Goal: Information Seeking & Learning: Find contact information

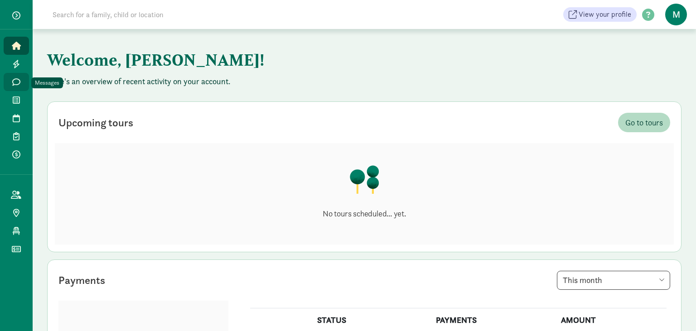
click at [19, 82] on icon at bounding box center [16, 82] width 8 height 8
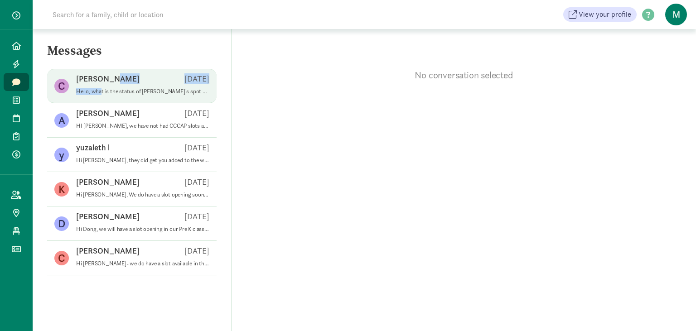
drag, startPoint x: 142, startPoint y: 86, endPoint x: 101, endPoint y: 92, distance: 41.1
click at [101, 92] on span "Claudia Q Jan 31 Hello, what is the status of Evannie's spot on the waitlist?" at bounding box center [142, 85] width 133 height 25
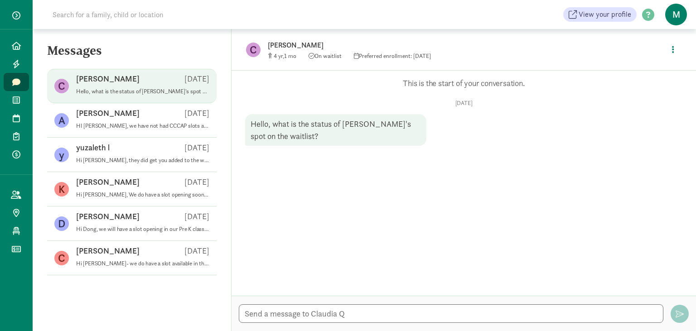
click at [97, 80] on p "Claudia Q" at bounding box center [107, 78] width 63 height 11
click at [331, 125] on div "Hello, what is the status of Evannie's spot on the waitlist?" at bounding box center [335, 130] width 181 height 32
click at [17, 97] on icon at bounding box center [16, 100] width 7 height 8
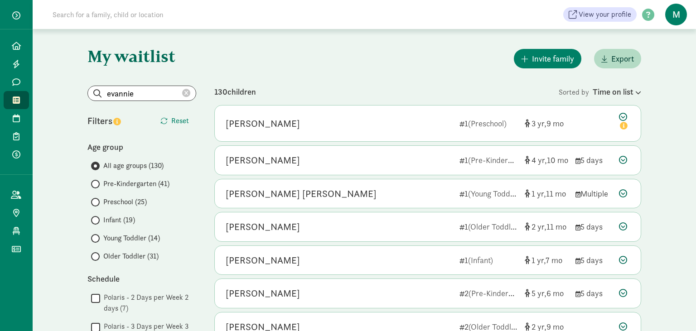
click at [158, 100] on input "evannie" at bounding box center [142, 93] width 108 height 14
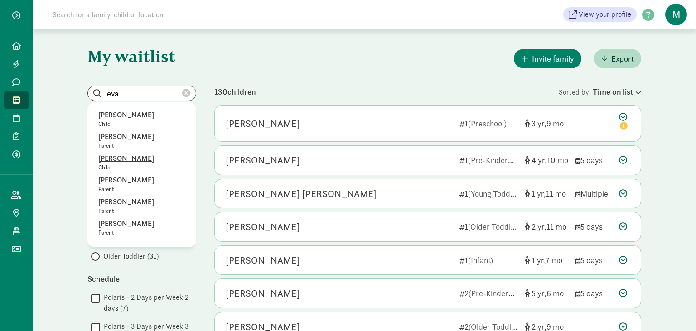
click at [125, 158] on p "Evannie Quezada" at bounding box center [141, 158] width 87 height 11
type input "Evannie Quezada"
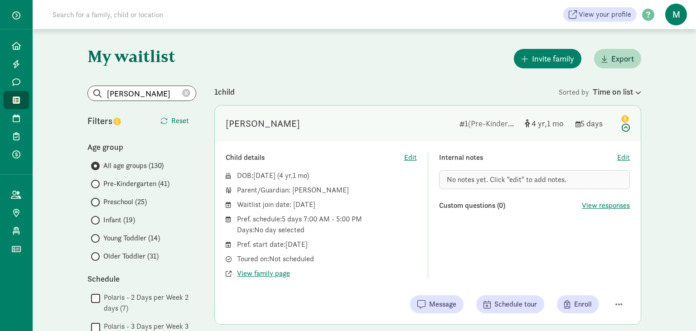
click at [96, 201] on input "Preschool (25)" at bounding box center [94, 202] width 6 height 6
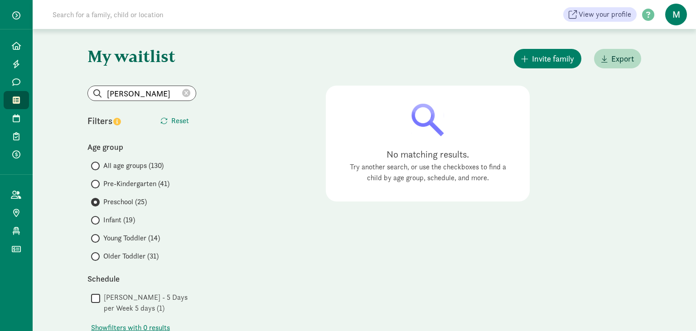
click at [184, 93] on icon at bounding box center [186, 93] width 8 height 8
radio input "true"
radio input "false"
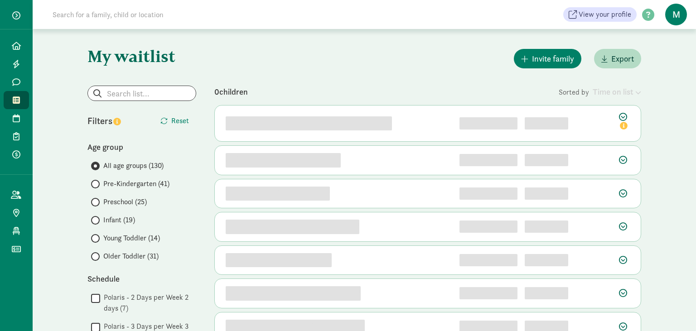
click at [100, 204] on label "Preschool (25)" at bounding box center [143, 202] width 105 height 11
click at [97, 204] on input "Preschool (25)" at bounding box center [94, 202] width 6 height 6
click at [98, 203] on span at bounding box center [95, 202] width 9 height 9
click at [97, 203] on input "Preschool (25)" at bounding box center [94, 202] width 6 height 6
click at [95, 200] on input "Preschool (25)" at bounding box center [94, 202] width 6 height 6
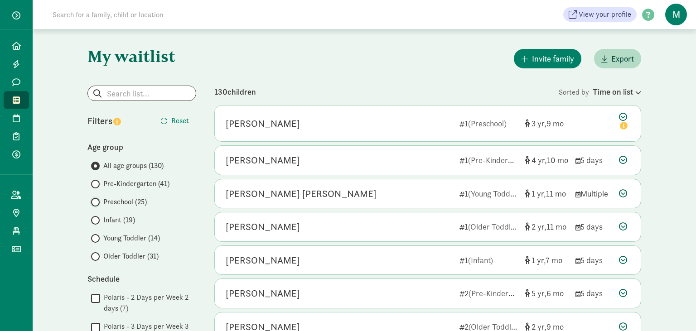
click at [96, 202] on input "Preschool (25)" at bounding box center [94, 202] width 6 height 6
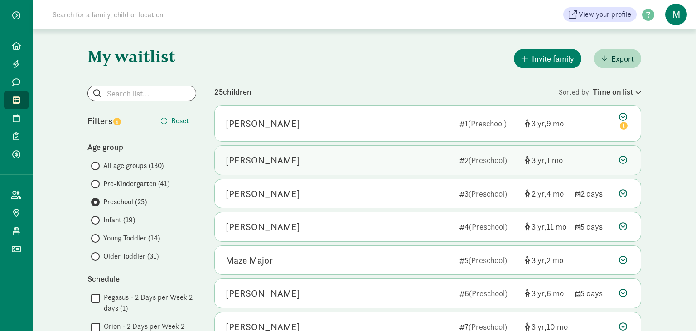
click at [253, 163] on div "Malcolm Mast" at bounding box center [262, 160] width 74 height 14
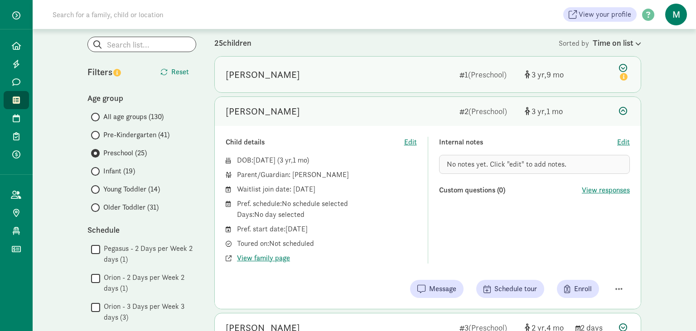
scroll to position [48, 0]
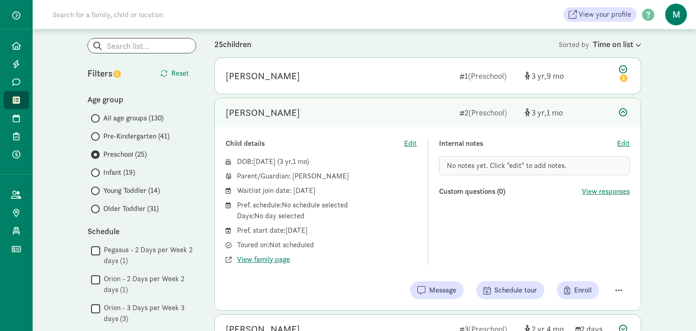
click at [579, 117] on div "Malcolm Mast 2 (Preschool) 3 1" at bounding box center [428, 112] width 426 height 29
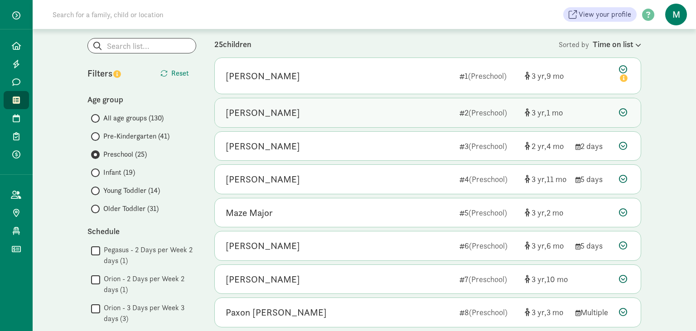
click at [259, 121] on div "Malcolm Mast 2 (Preschool) 3 1" at bounding box center [428, 112] width 426 height 29
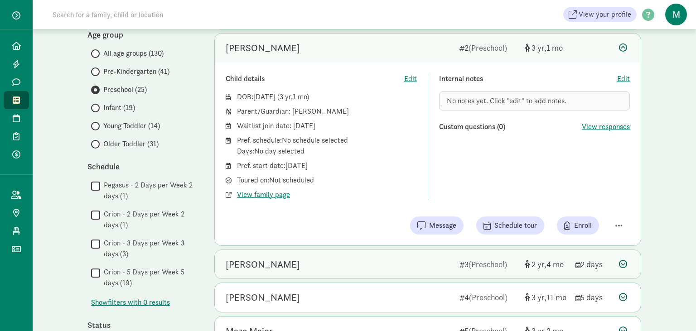
scroll to position [143, 0]
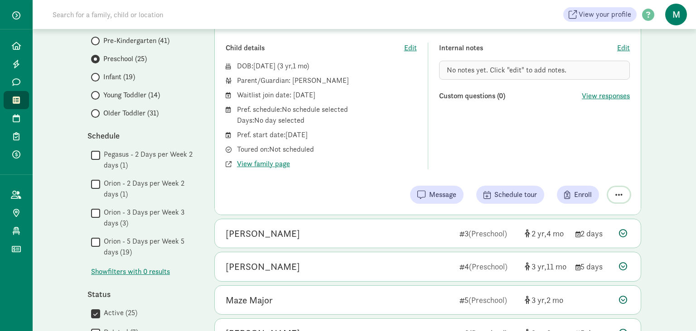
click at [612, 190] on button "button" at bounding box center [619, 194] width 22 height 15
drag, startPoint x: 554, startPoint y: 137, endPoint x: 561, endPoint y: 130, distance: 10.6
click at [556, 135] on div "Internal notes Edit No notes yet. Click "edit" to add notes. Custom questions (…" at bounding box center [534, 106] width 191 height 127
click at [624, 43] on span "Edit" at bounding box center [623, 48] width 13 height 11
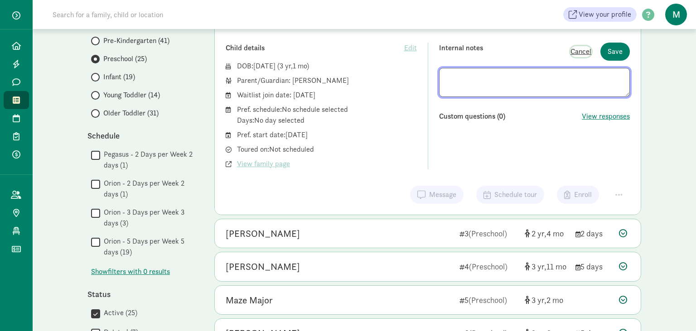
click at [586, 51] on span "Cancel" at bounding box center [580, 51] width 21 height 11
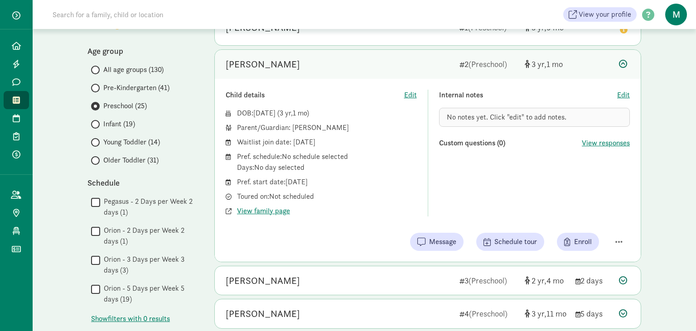
scroll to position [96, 0]
click at [264, 214] on span "View family page" at bounding box center [263, 211] width 53 height 11
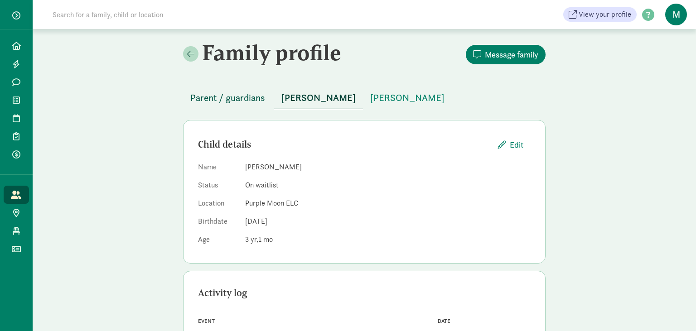
click at [230, 101] on span "Parent / guardians" at bounding box center [227, 98] width 75 height 14
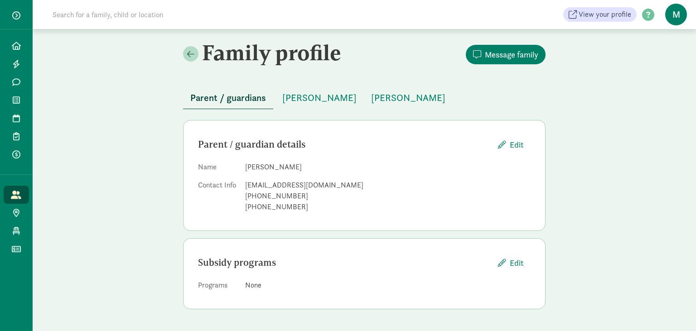
click at [618, 147] on div "Family profile Message family Parent / guardians [PERSON_NAME] [PERSON_NAME] Pa…" at bounding box center [364, 178] width 663 height 298
click at [306, 100] on span "[PERSON_NAME]" at bounding box center [319, 98] width 74 height 14
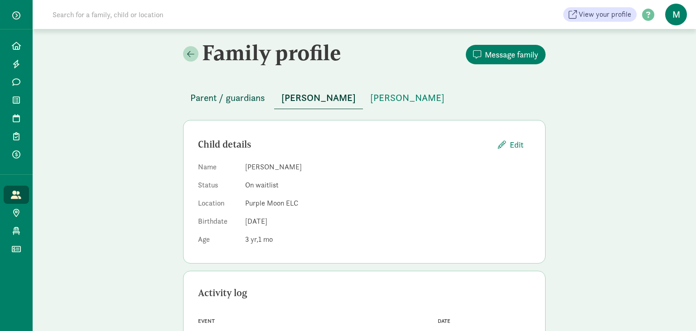
click at [211, 96] on span "Parent / guardians" at bounding box center [227, 98] width 75 height 14
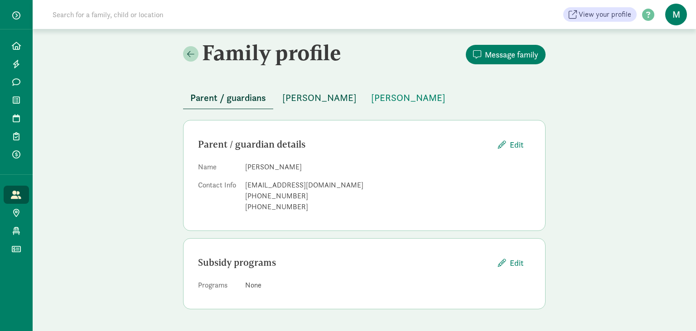
click at [300, 106] on button "[PERSON_NAME]" at bounding box center [319, 98] width 89 height 22
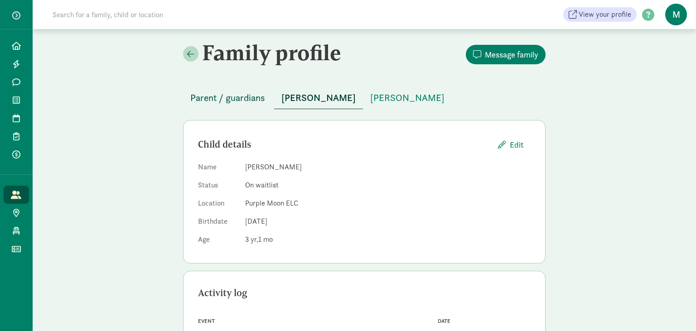
click at [205, 100] on span "Parent / guardians" at bounding box center [227, 98] width 75 height 14
click at [19, 102] on icon at bounding box center [16, 100] width 7 height 8
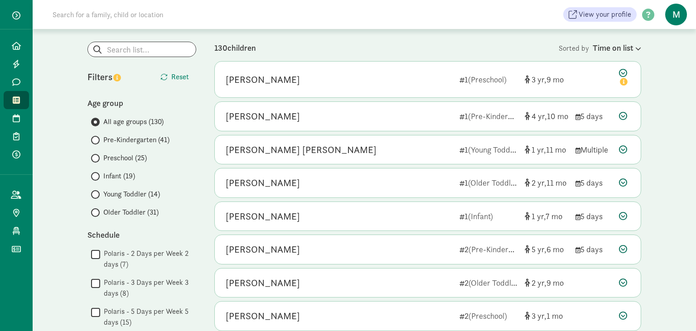
scroll to position [48, 0]
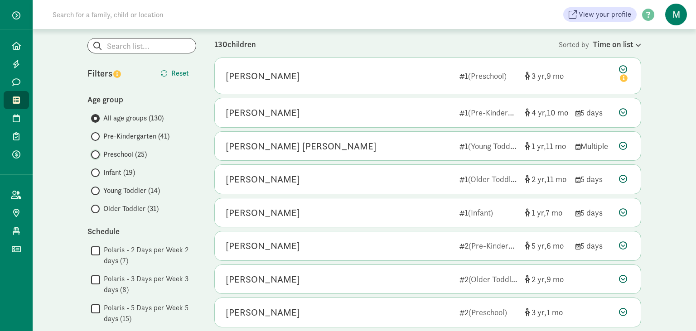
click at [95, 152] on input "Preschool (25)" at bounding box center [94, 155] width 6 height 6
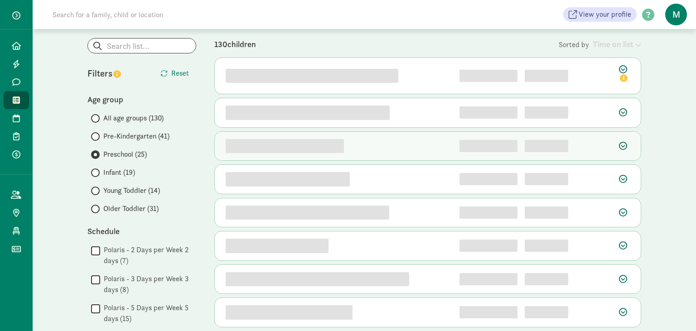
scroll to position [0, 0]
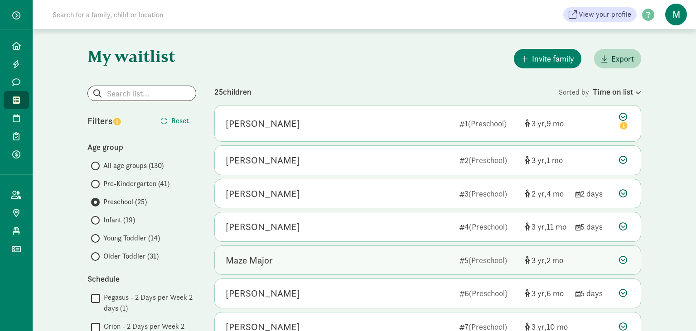
click at [242, 259] on div "Maze Major" at bounding box center [248, 260] width 47 height 14
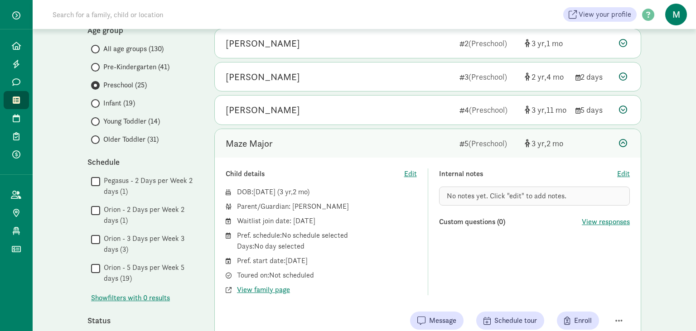
scroll to position [143, 0]
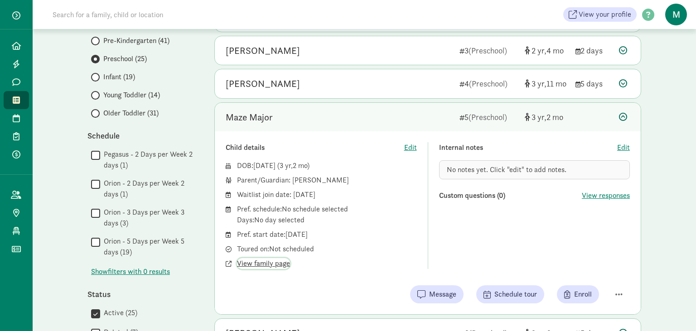
click at [239, 258] on span "View family page" at bounding box center [263, 263] width 53 height 11
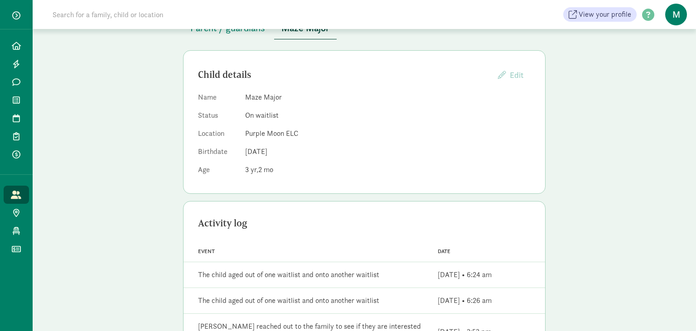
scroll to position [36, 0]
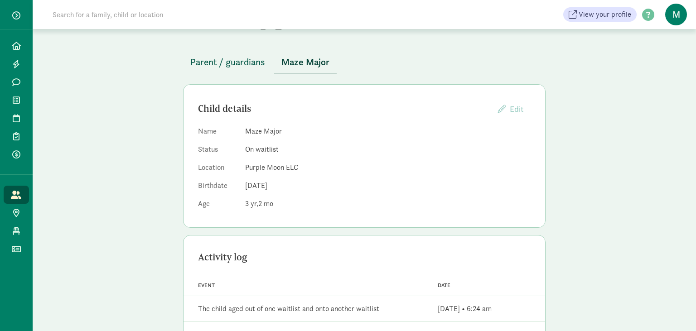
click at [242, 64] on span "Parent / guardians" at bounding box center [227, 62] width 75 height 14
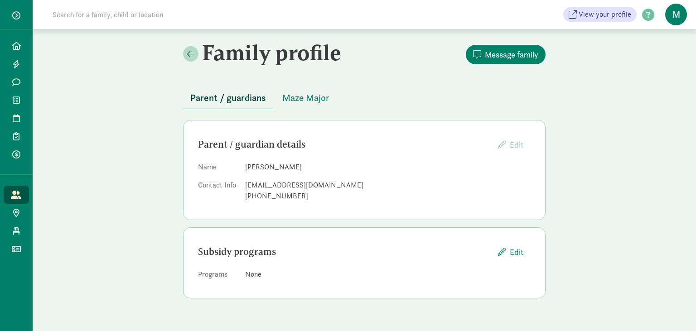
click at [589, 144] on div "Family profile Message family Parent / guardians Maze Major Parent / guardian d…" at bounding box center [364, 173] width 663 height 288
click at [14, 100] on icon at bounding box center [16, 100] width 7 height 8
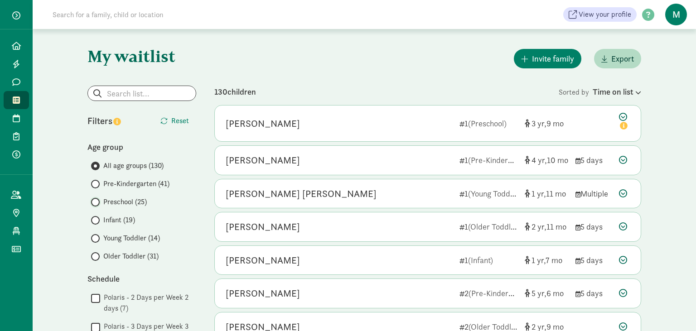
click at [92, 204] on input "Preschool (25)" at bounding box center [94, 202] width 6 height 6
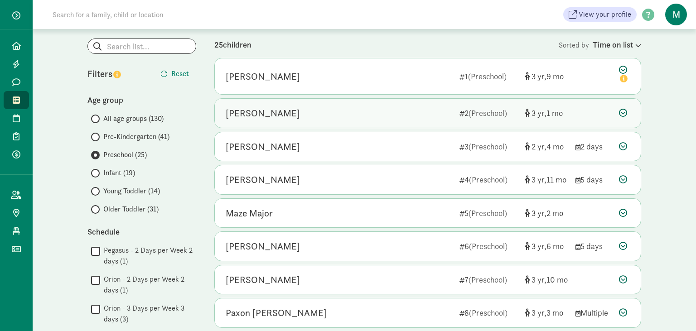
scroll to position [48, 0]
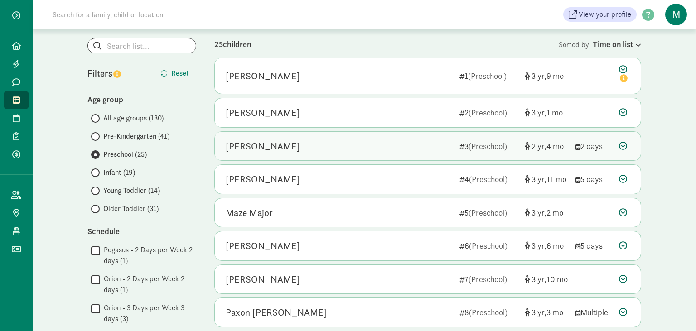
click at [240, 144] on div "Liam Aragon" at bounding box center [262, 146] width 74 height 14
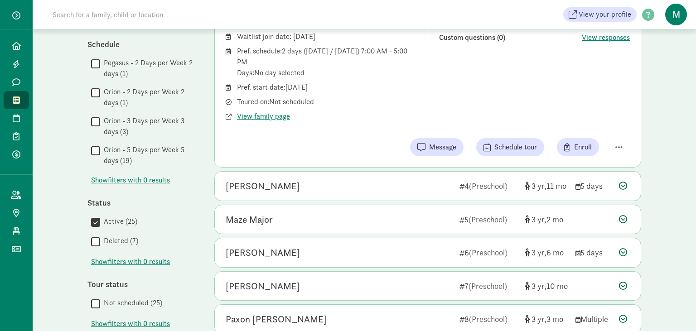
scroll to position [239, 0]
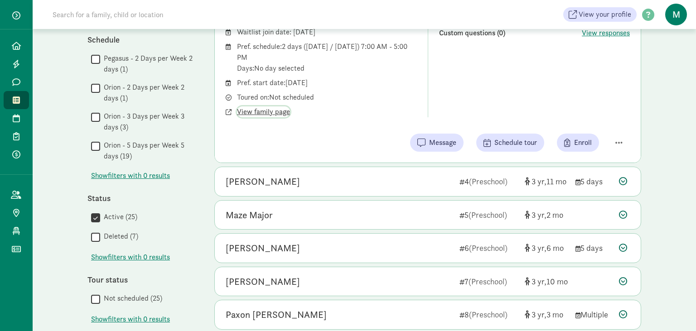
drag, startPoint x: 259, startPoint y: 108, endPoint x: 307, endPoint y: 126, distance: 51.1
click at [306, 124] on div "Child details Edit DOB: Apr 7, 2023 ( 2 4 ) Parent/Guardian: Stephanie Aragon W…" at bounding box center [428, 66] width 426 height 194
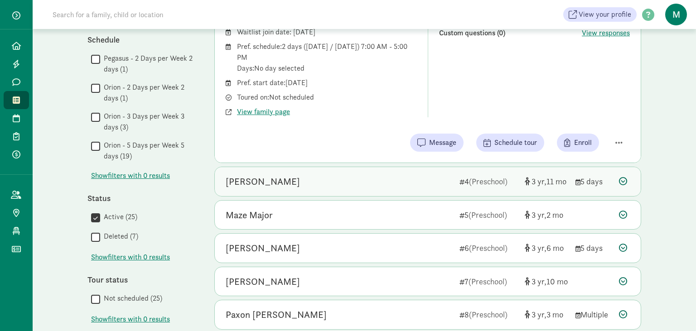
click at [283, 180] on div "Conor Burkhart-Burns" at bounding box center [262, 181] width 74 height 14
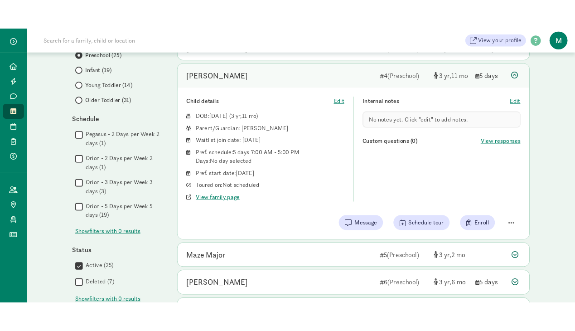
scroll to position [143, 0]
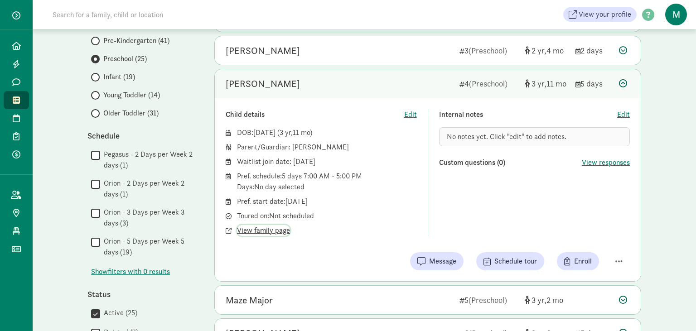
click at [276, 230] on span "View family page" at bounding box center [263, 230] width 53 height 11
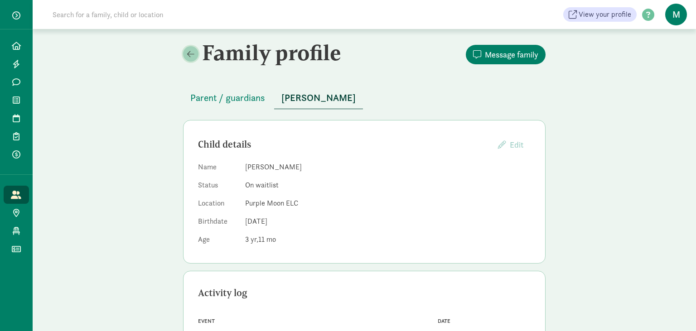
click at [189, 49] on link at bounding box center [190, 53] width 15 height 15
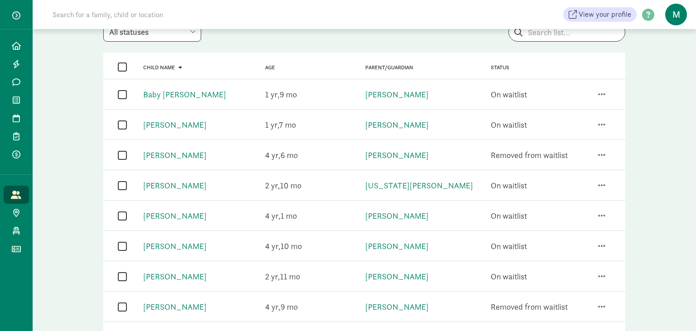
scroll to position [96, 0]
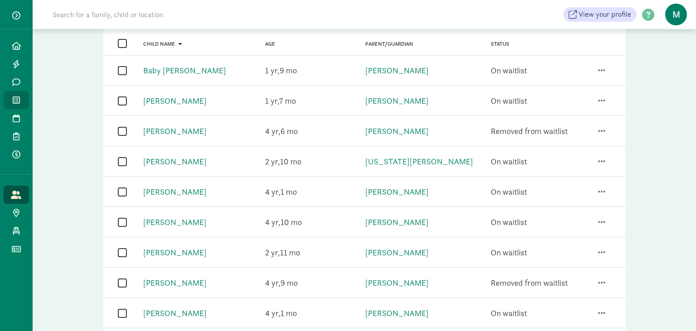
click at [22, 101] on link "Waitlist" at bounding box center [16, 100] width 25 height 18
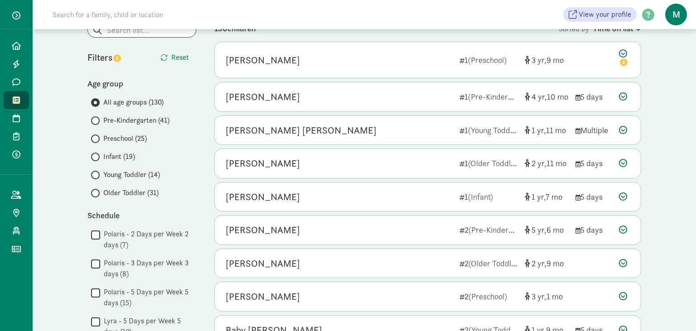
scroll to position [49, 0]
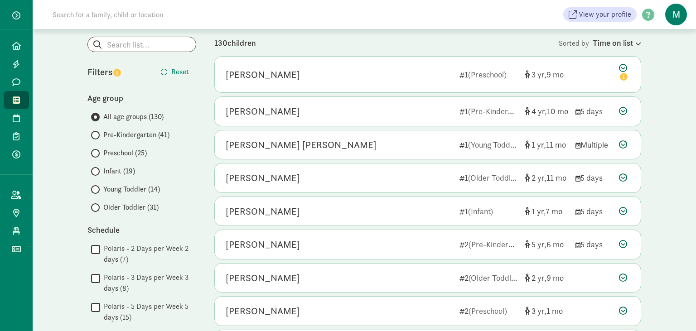
click at [120, 153] on span "Preschool (25)" at bounding box center [124, 153] width 43 height 11
click at [97, 153] on input "Preschool (25)" at bounding box center [94, 153] width 6 height 6
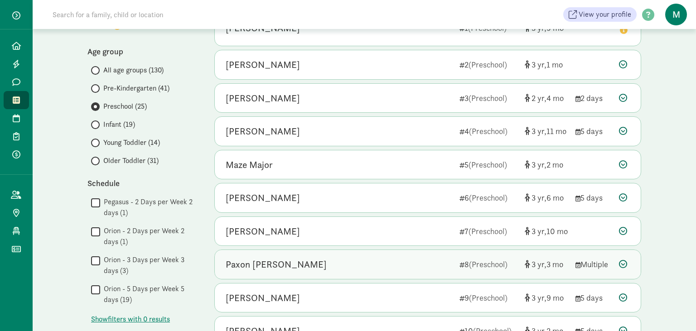
scroll to position [143, 0]
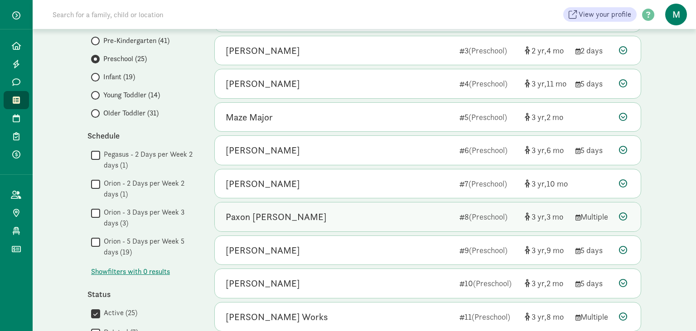
click at [240, 213] on div "Paxon [PERSON_NAME]" at bounding box center [275, 217] width 101 height 14
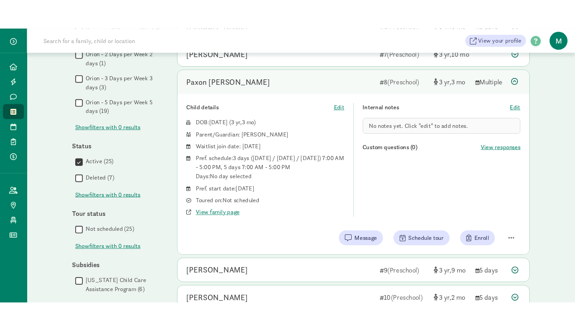
scroll to position [335, 0]
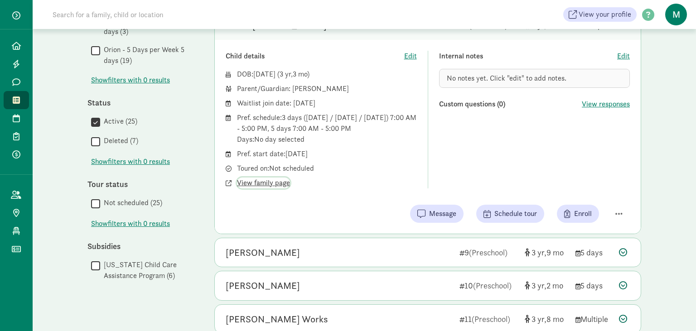
click at [254, 180] on span "View family page" at bounding box center [263, 182] width 53 height 11
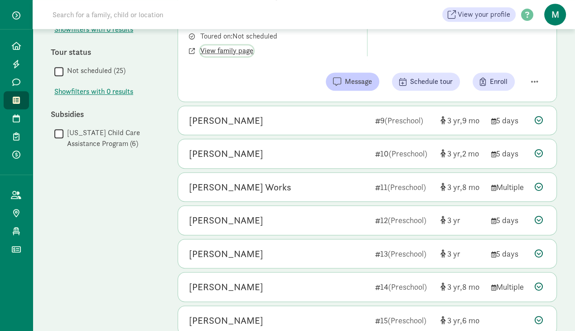
scroll to position [478, 0]
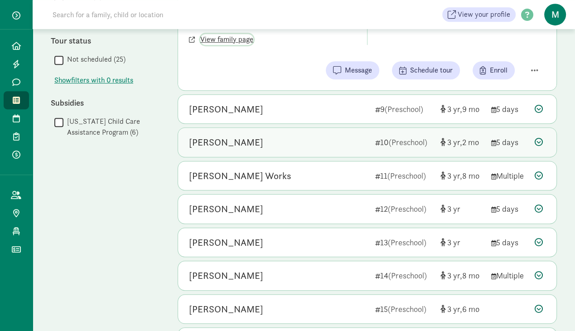
click at [200, 34] on button "View family page" at bounding box center [226, 39] width 53 height 11
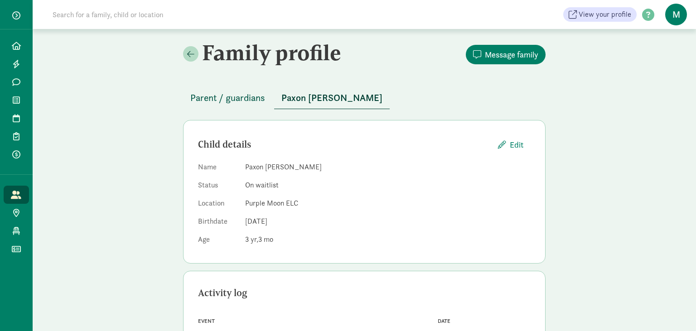
click at [225, 97] on span "Parent / guardians" at bounding box center [227, 98] width 75 height 14
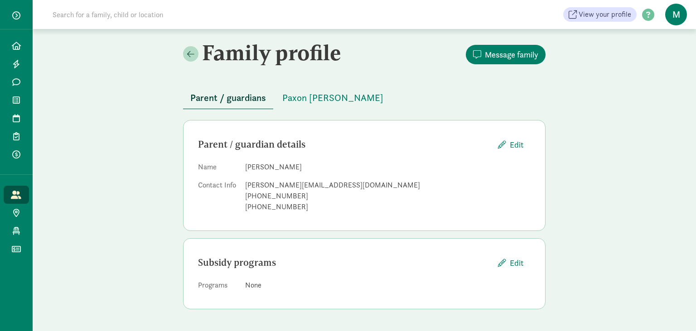
click at [612, 118] on div "Family profile Message family Parent / guardians [PERSON_NAME] Parent / guardia…" at bounding box center [364, 178] width 663 height 298
click at [22, 47] on link "Home" at bounding box center [16, 46] width 25 height 18
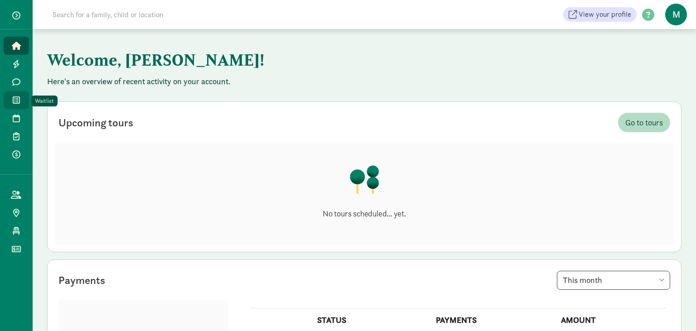
click at [14, 100] on icon at bounding box center [16, 100] width 7 height 8
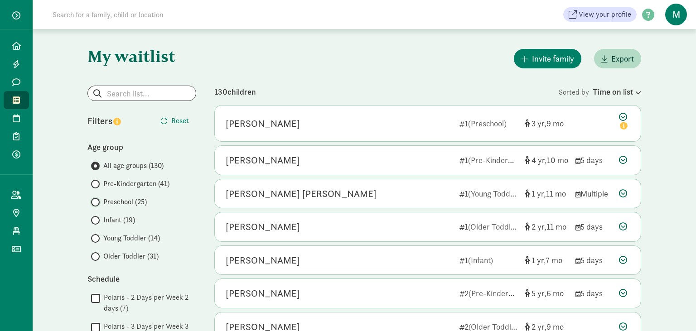
click at [96, 202] on input "Preschool (25)" at bounding box center [94, 202] width 6 height 6
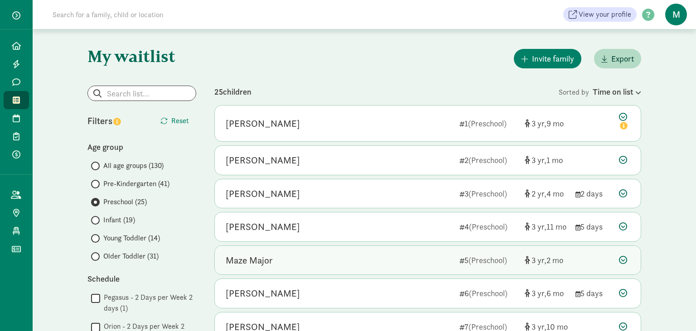
click at [619, 257] on icon at bounding box center [623, 260] width 8 height 8
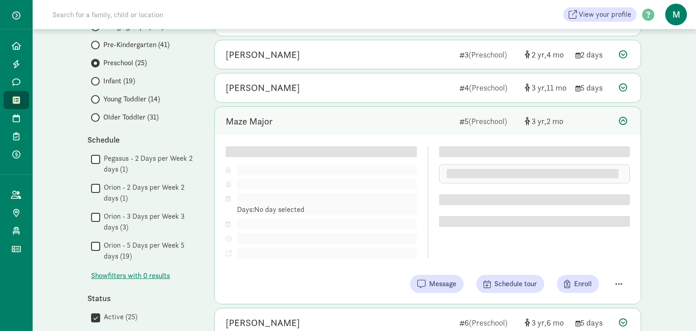
scroll to position [143, 0]
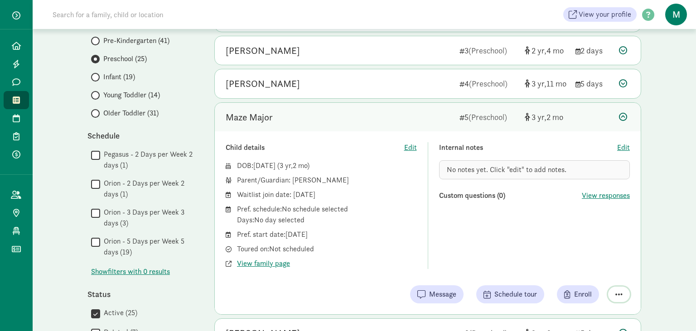
click at [620, 294] on span "button" at bounding box center [618, 294] width 7 height 8
click at [585, 274] on div "Remove from list" at bounding box center [587, 271] width 70 height 11
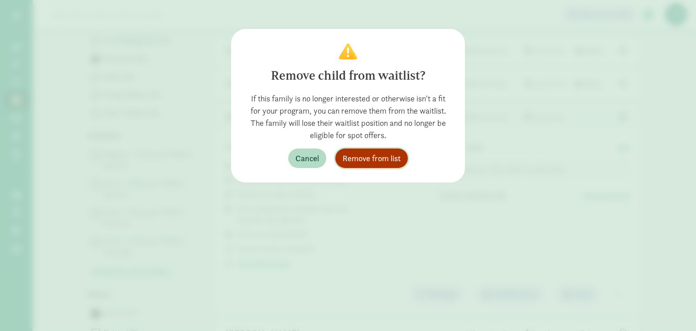
click at [367, 157] on span "Remove from list" at bounding box center [371, 158] width 58 height 12
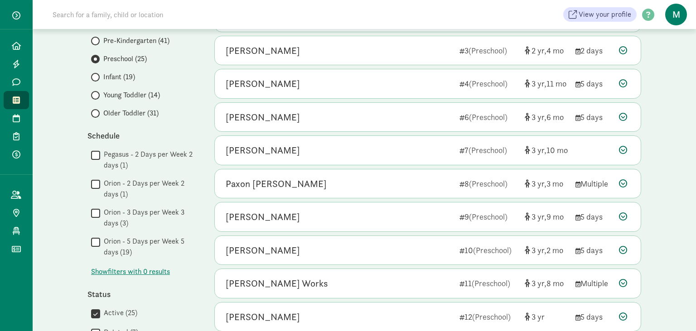
click at [661, 170] on div "My waitlist Invite family Export Show filters Preschool Reset Filters Reset Age…" at bounding box center [364, 260] width 663 height 748
click at [678, 64] on div "My waitlist Invite family Export Show filters Preschool Reset Filters Reset Age…" at bounding box center [364, 260] width 663 height 748
click at [286, 14] on input at bounding box center [174, 14] width 254 height 18
click at [670, 117] on div "My waitlist Invite family Export Show filters Preschool Reset Filters Reset Age…" at bounding box center [364, 260] width 663 height 748
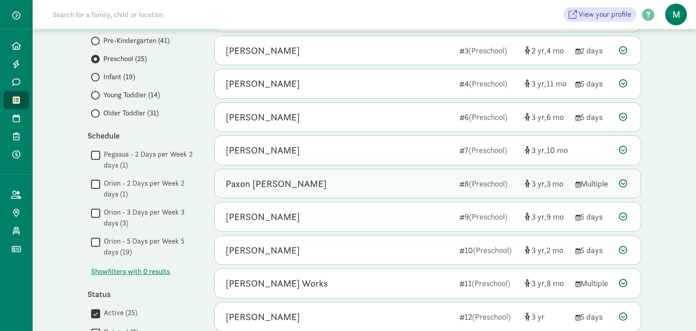
click at [269, 185] on div "Paxon [PERSON_NAME]" at bounding box center [275, 184] width 101 height 14
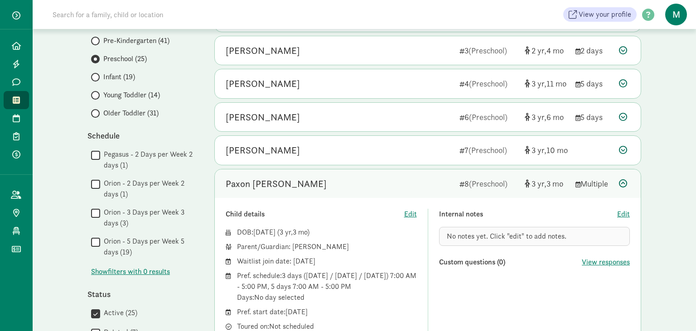
click at [98, 94] on span at bounding box center [95, 95] width 9 height 9
click at [97, 94] on input "Young Toddler (14)" at bounding box center [94, 95] width 6 height 6
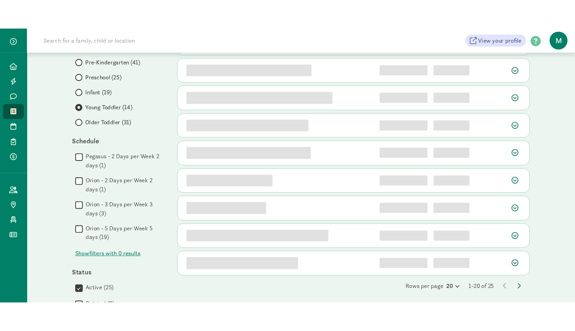
scroll to position [0, 0]
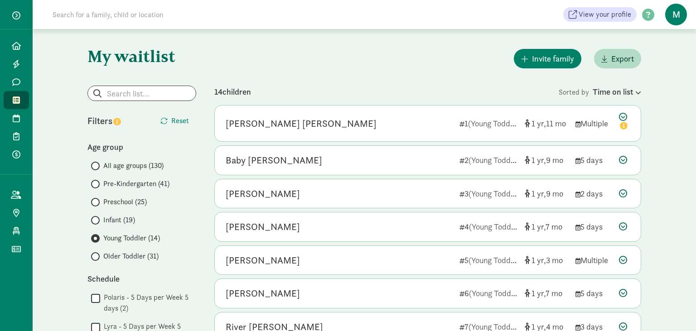
click at [369, 57] on div "Invite family Export" at bounding box center [427, 58] width 427 height 23
click at [377, 64] on div "Invite family Export" at bounding box center [427, 58] width 427 height 23
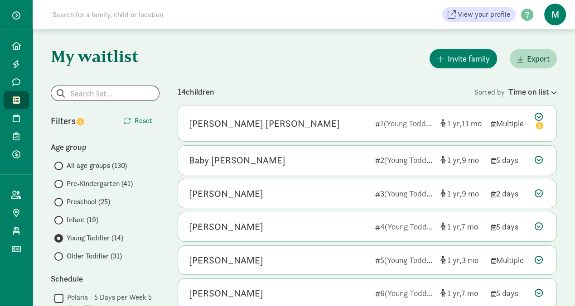
click at [146, 206] on label "Preschool (25)" at bounding box center [106, 202] width 105 height 11
click at [60, 205] on input "Preschool (25)" at bounding box center [57, 202] width 6 height 6
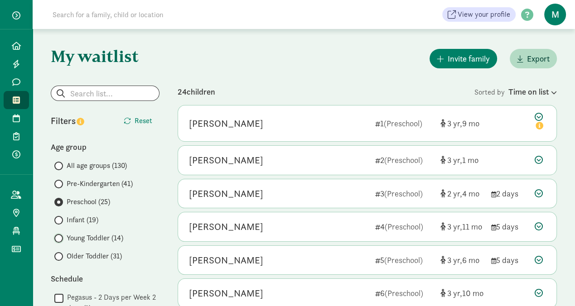
click at [57, 239] on input "Young Toddler (14)" at bounding box center [57, 238] width 6 height 6
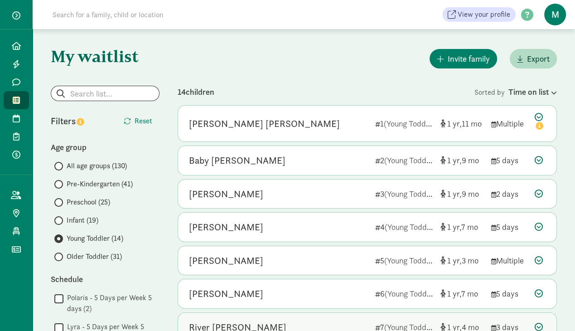
click at [203, 325] on div "River Roy" at bounding box center [237, 327] width 97 height 14
click at [221, 322] on div "River Roy" at bounding box center [237, 327] width 97 height 14
click at [214, 323] on div "River Roy" at bounding box center [237, 327] width 97 height 14
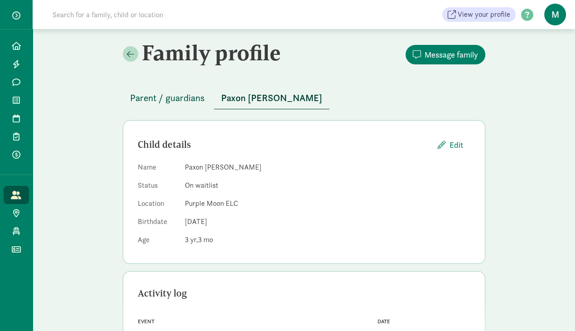
click at [150, 95] on span "Parent / guardians" at bounding box center [167, 98] width 75 height 14
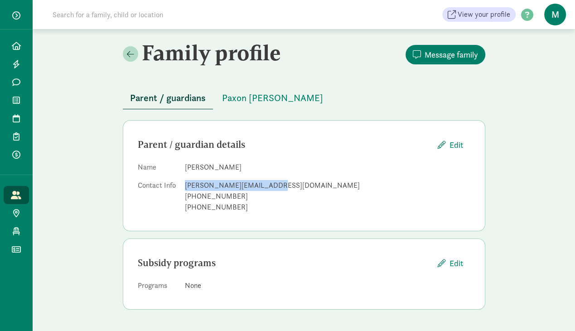
drag, startPoint x: 269, startPoint y: 183, endPoint x: 185, endPoint y: 185, distance: 83.8
click at [185, 185] on div "[PERSON_NAME][EMAIL_ADDRESS][DOMAIN_NAME]" at bounding box center [327, 185] width 285 height 11
copy div "[PERSON_NAME][EMAIL_ADDRESS][DOMAIN_NAME]"
